Goal: Transaction & Acquisition: Purchase product/service

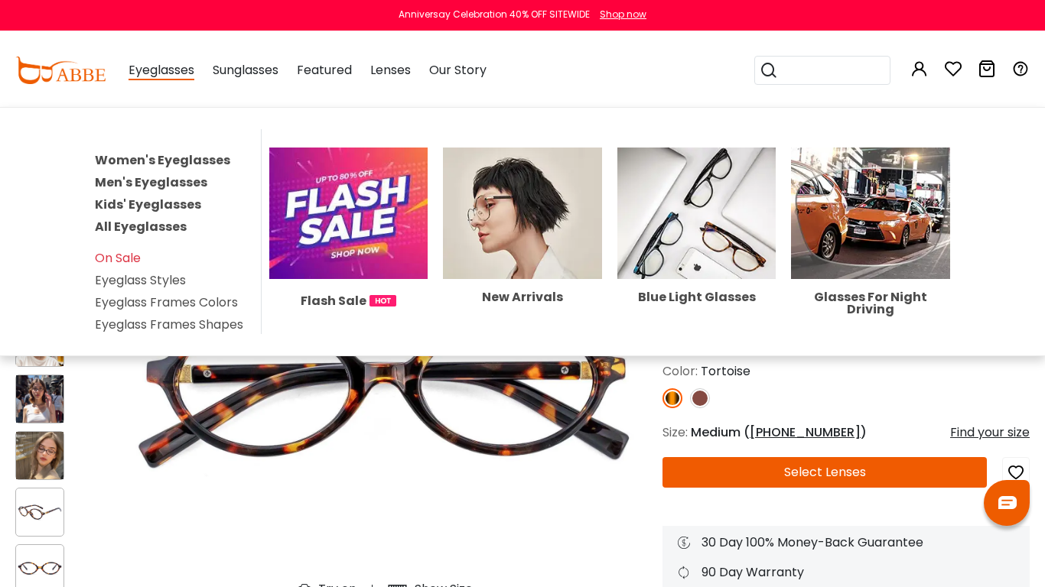
click at [160, 183] on link "Men's Eyeglasses" at bounding box center [151, 183] width 112 height 18
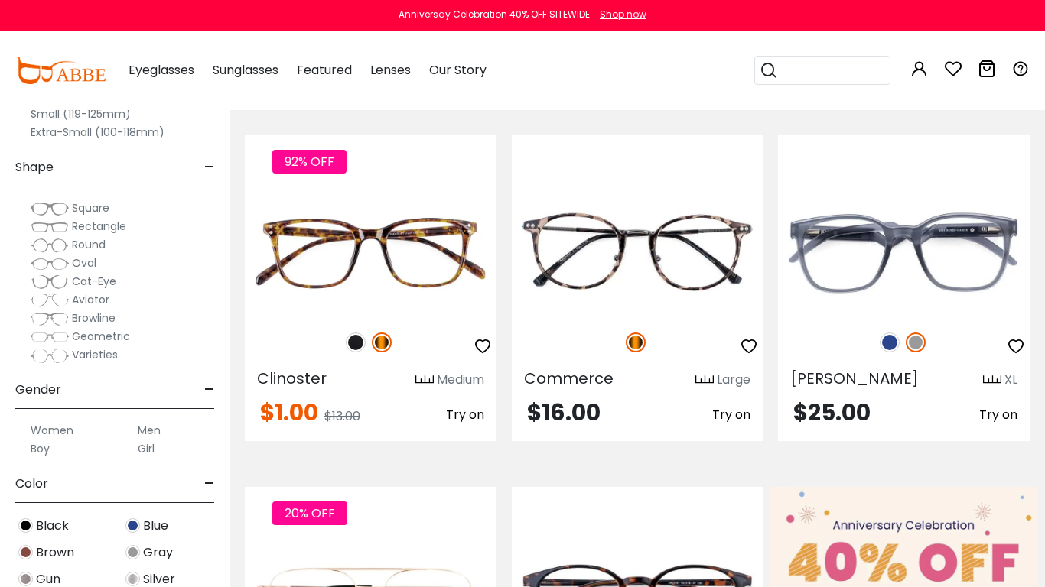
click at [76, 244] on span "Round" at bounding box center [89, 244] width 34 height 15
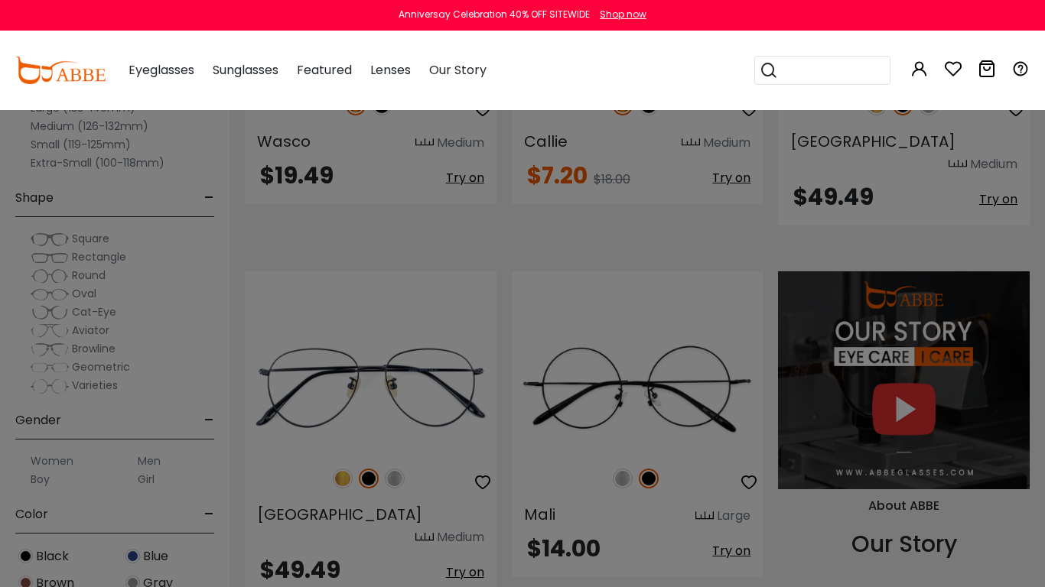
scroll to position [1467, 0]
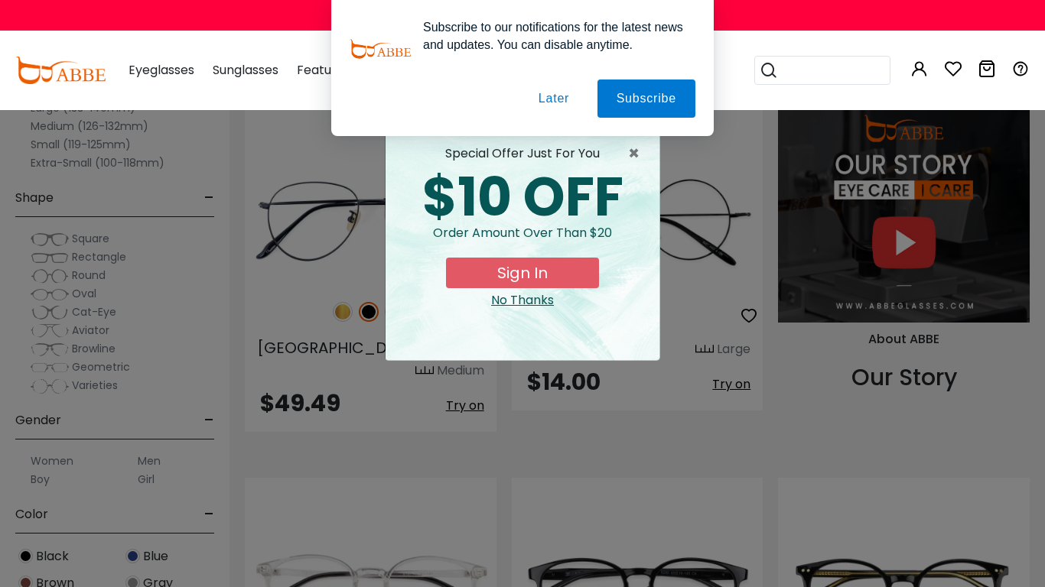
click at [554, 91] on button "Later" at bounding box center [553, 99] width 69 height 38
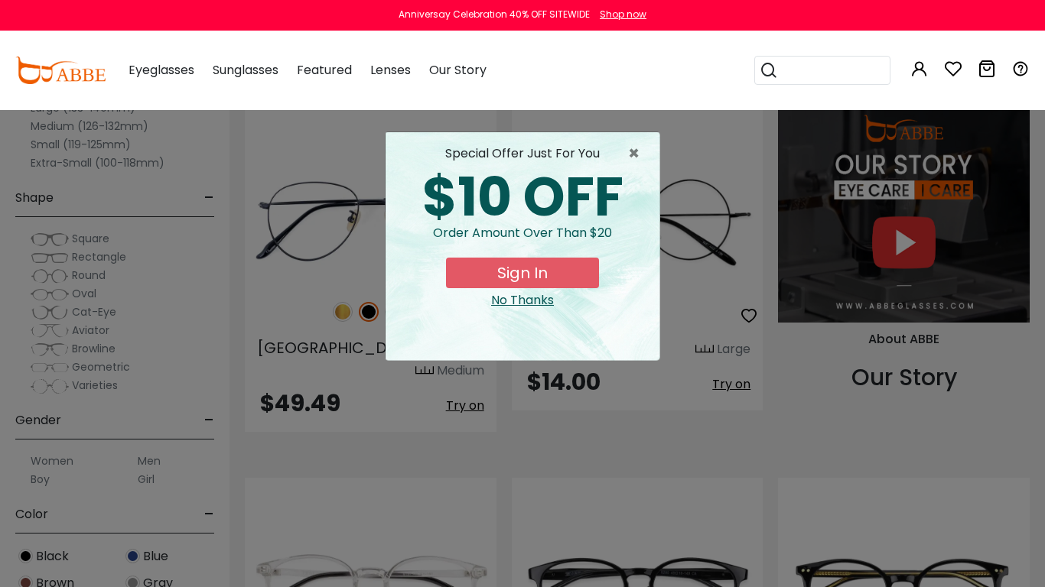
click at [499, 302] on div "No Thanks" at bounding box center [522, 300] width 249 height 18
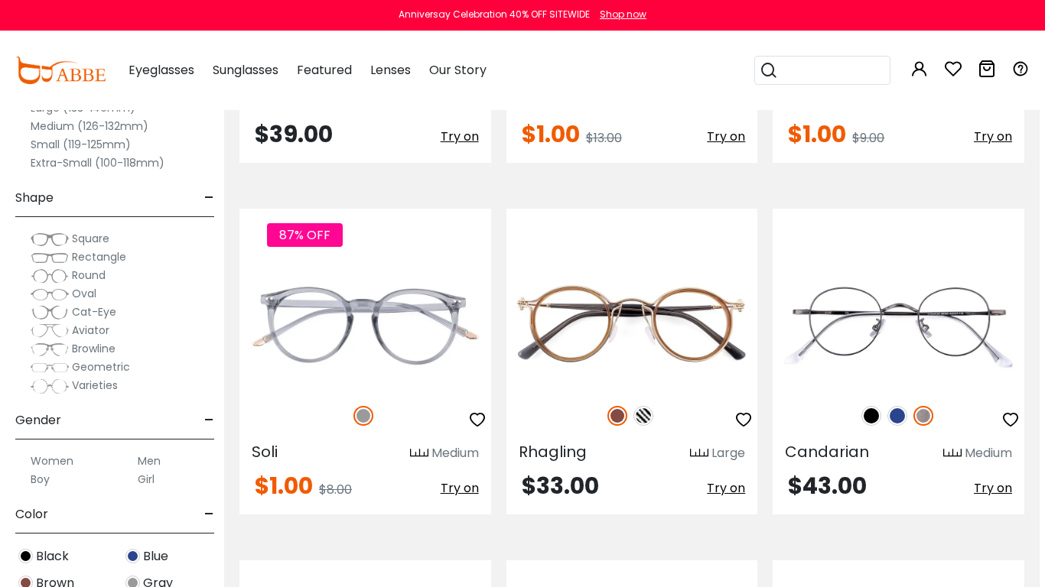
scroll to position [3496, 5]
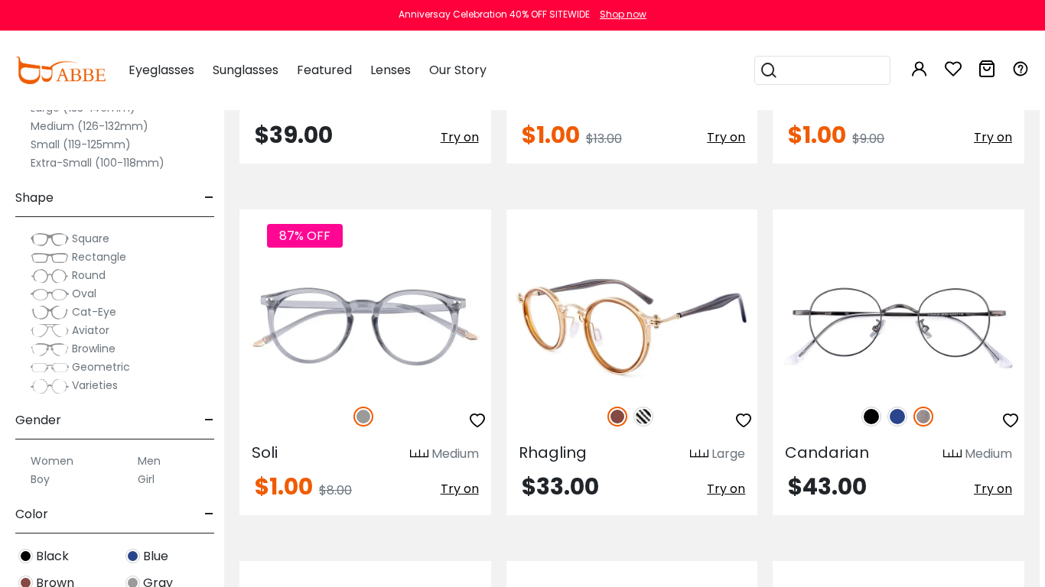
click at [665, 401] on div at bounding box center [632, 417] width 252 height 32
click at [685, 301] on img at bounding box center [632, 327] width 252 height 125
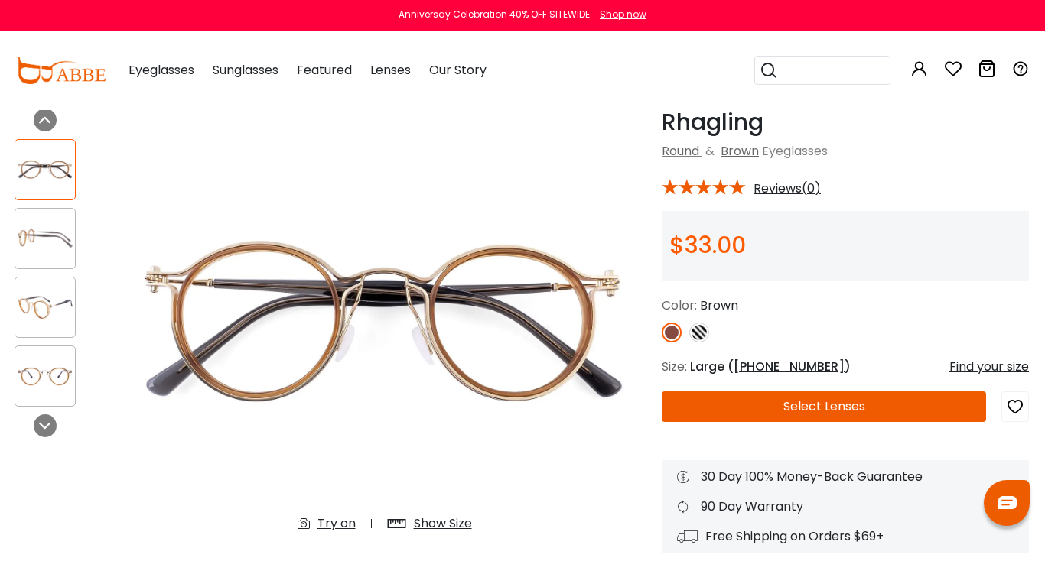
scroll to position [66, 0]
click at [699, 329] on img at bounding box center [700, 333] width 20 height 20
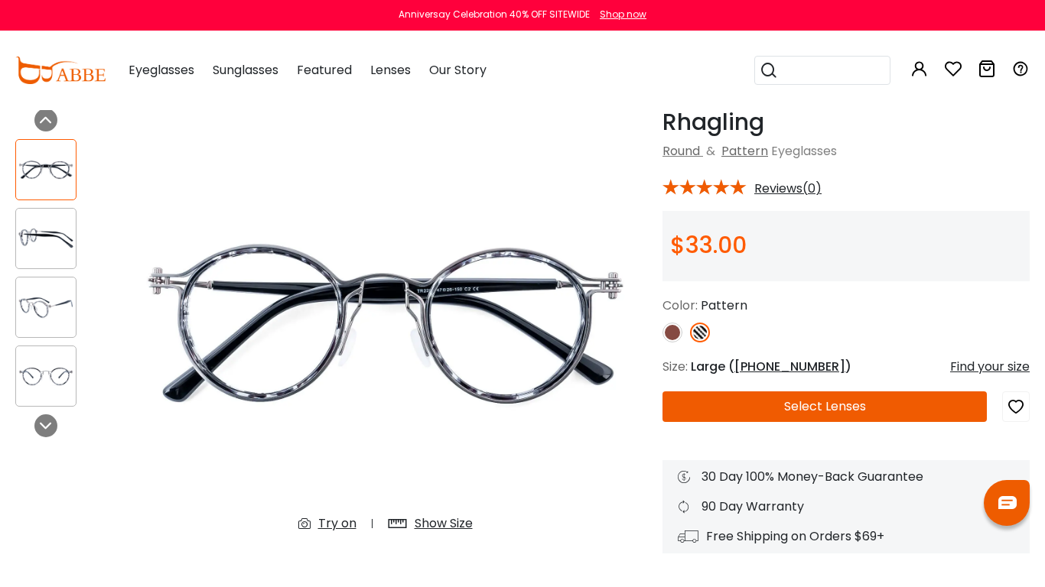
click at [672, 333] on img at bounding box center [672, 333] width 20 height 20
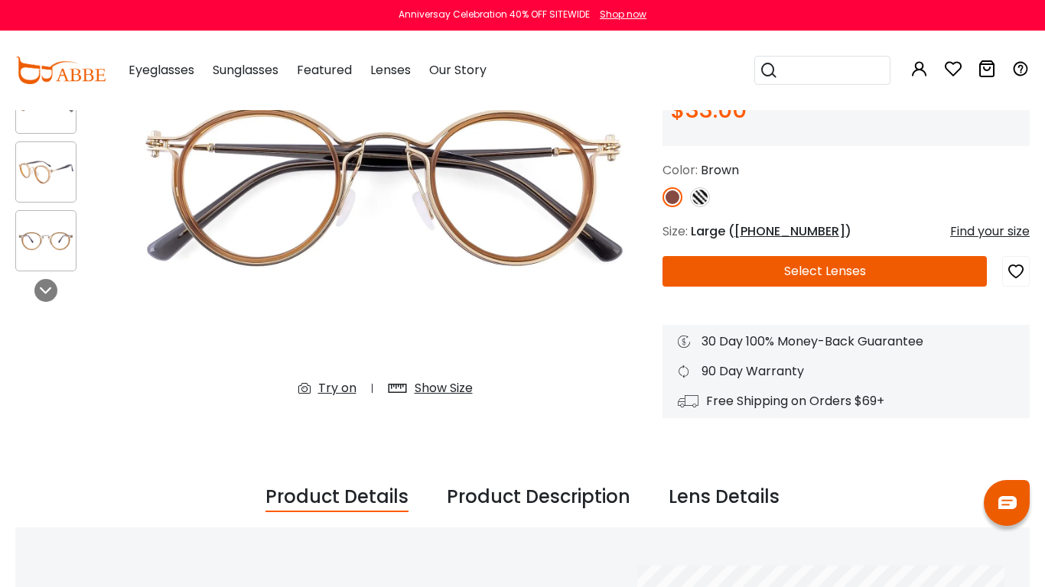
scroll to position [0, 0]
